Goal: Check status: Check status

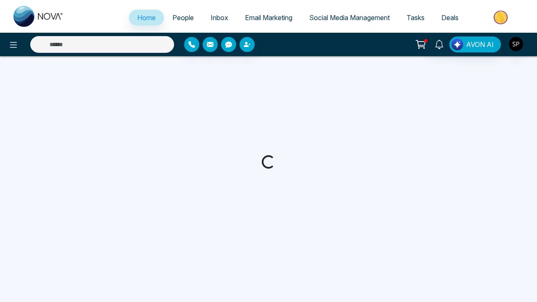
select select "*"
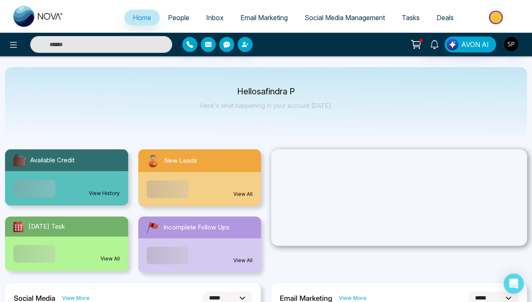
click at [104, 189] on link "View History" at bounding box center [104, 193] width 31 height 8
